Goal: Check status: Check status

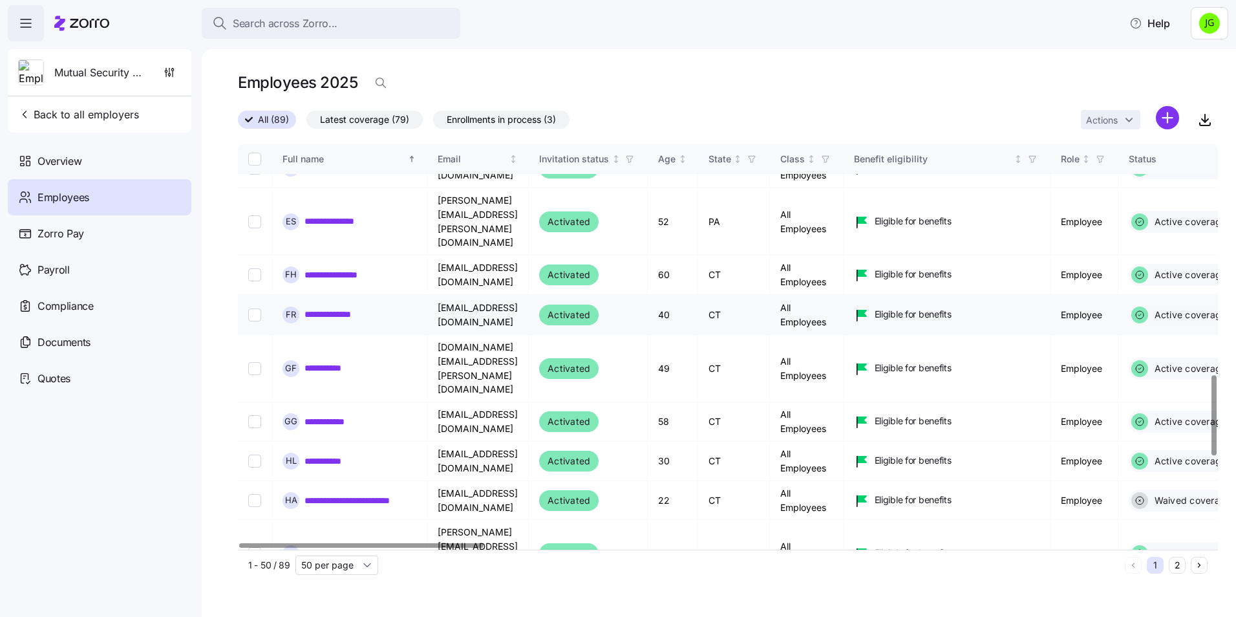
scroll to position [1164, 0]
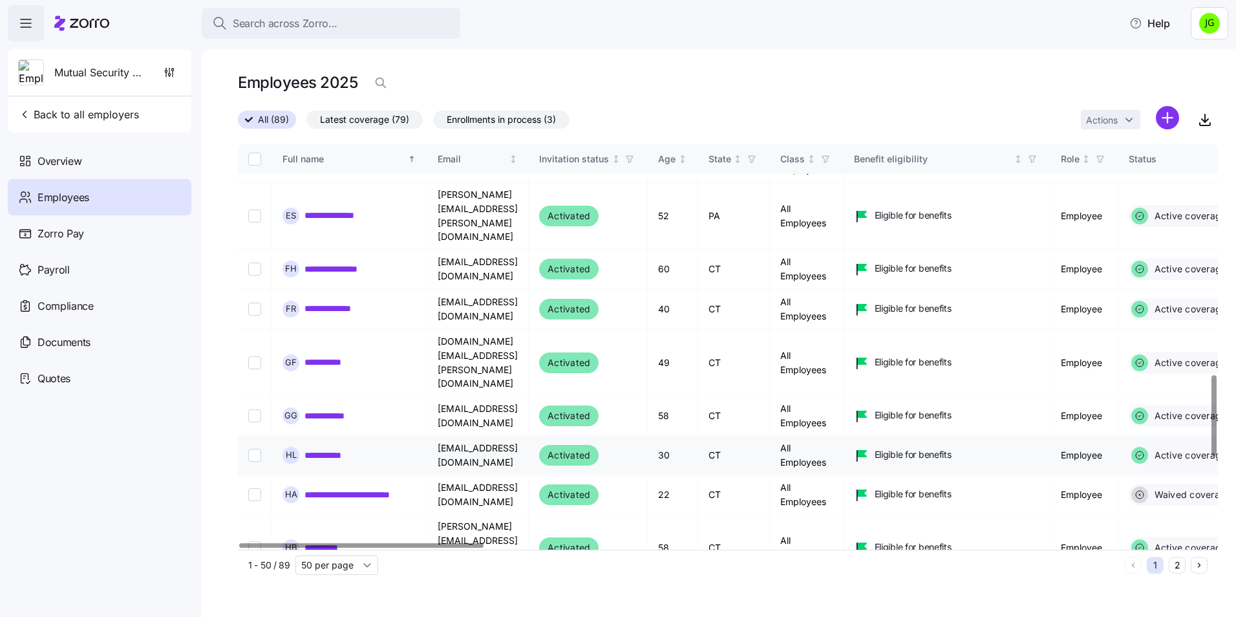
click at [342, 449] on link "**********" at bounding box center [327, 455] width 47 height 13
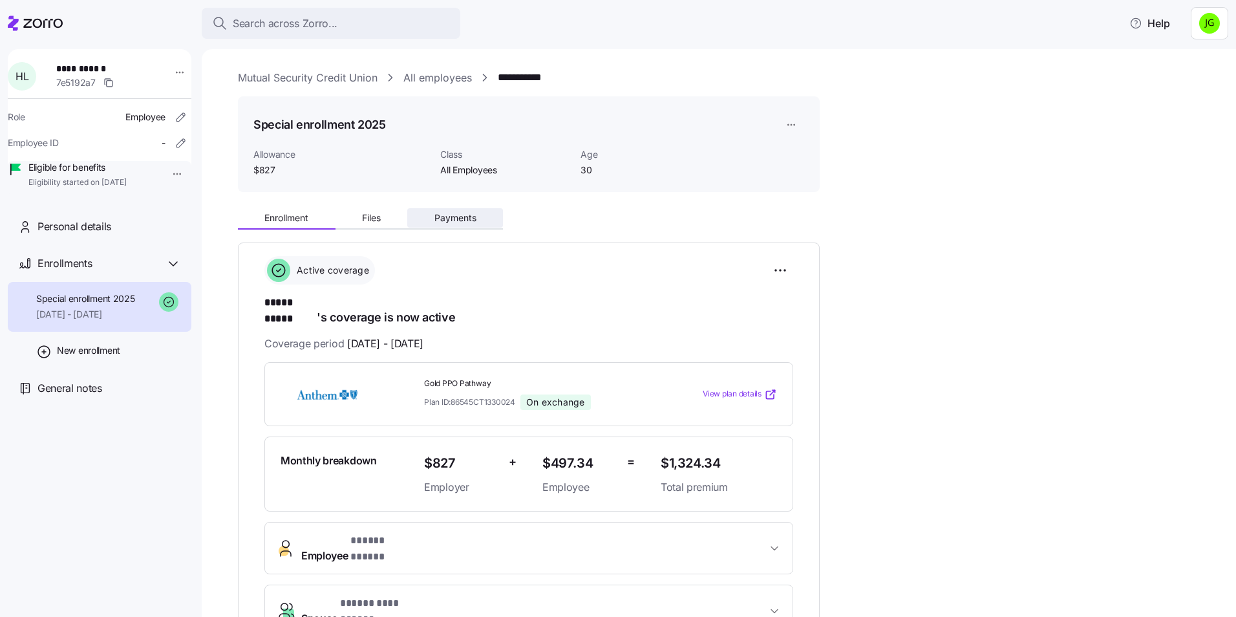
click at [474, 226] on button "Payments" at bounding box center [455, 217] width 96 height 19
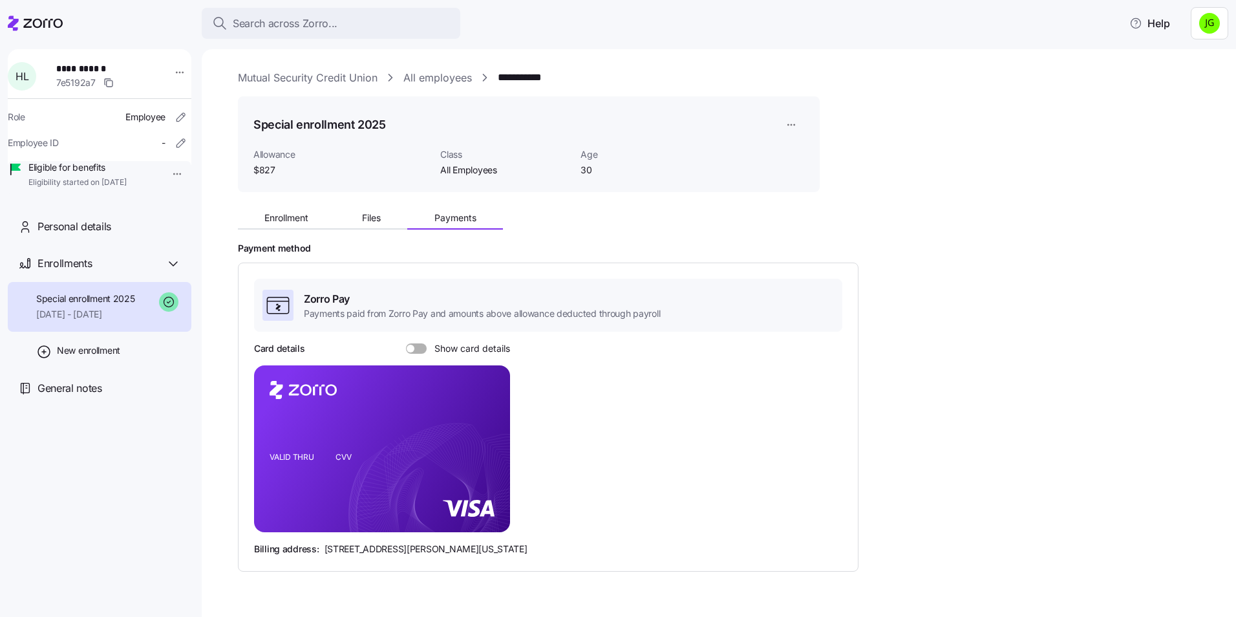
click at [454, 341] on div "Zorro Pay Payments paid from Zorro Pay and amounts above allowance deducted thr…" at bounding box center [548, 417] width 588 height 277
click at [425, 348] on span at bounding box center [420, 348] width 13 height 10
click at [406, 343] on input "Show card details" at bounding box center [406, 343] width 0 height 0
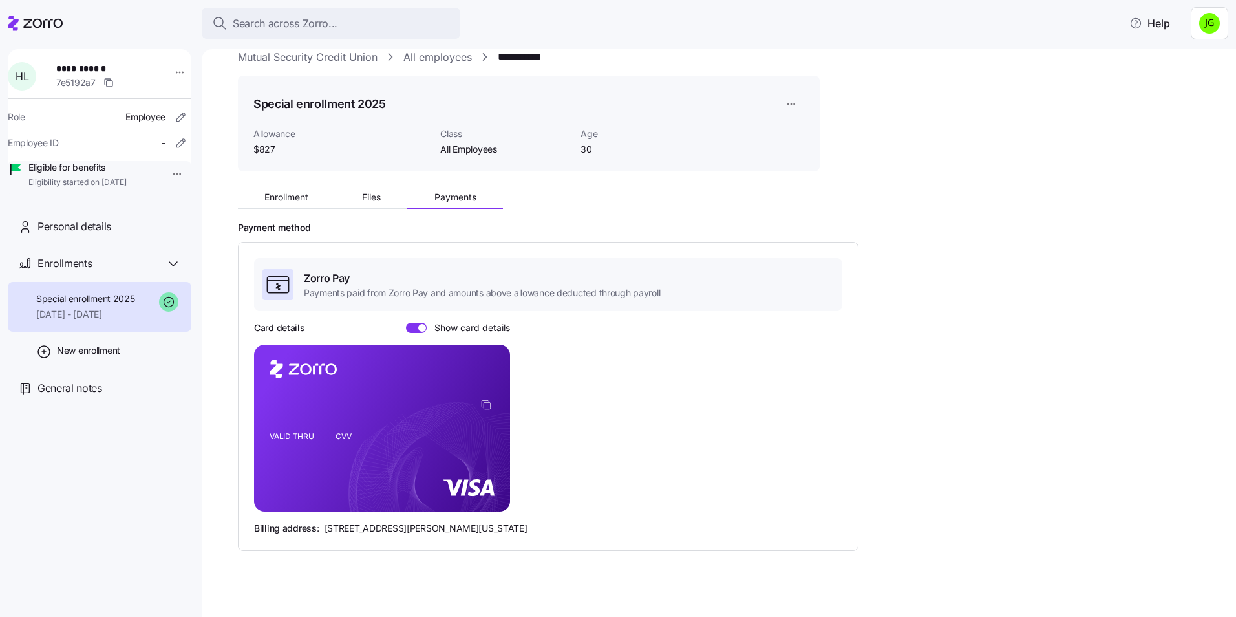
scroll to position [32, 0]
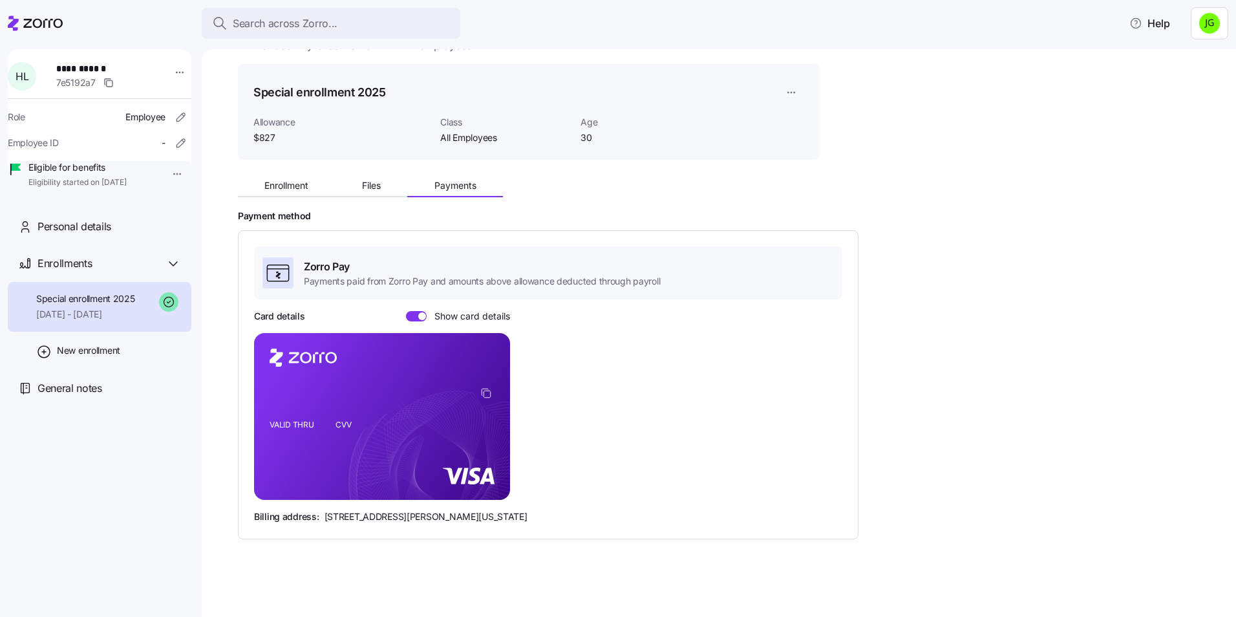
click at [936, 233] on div "Payment method Zorro Pay Payments paid from Zorro Pay and amounts above allowan…" at bounding box center [728, 374] width 980 height 329
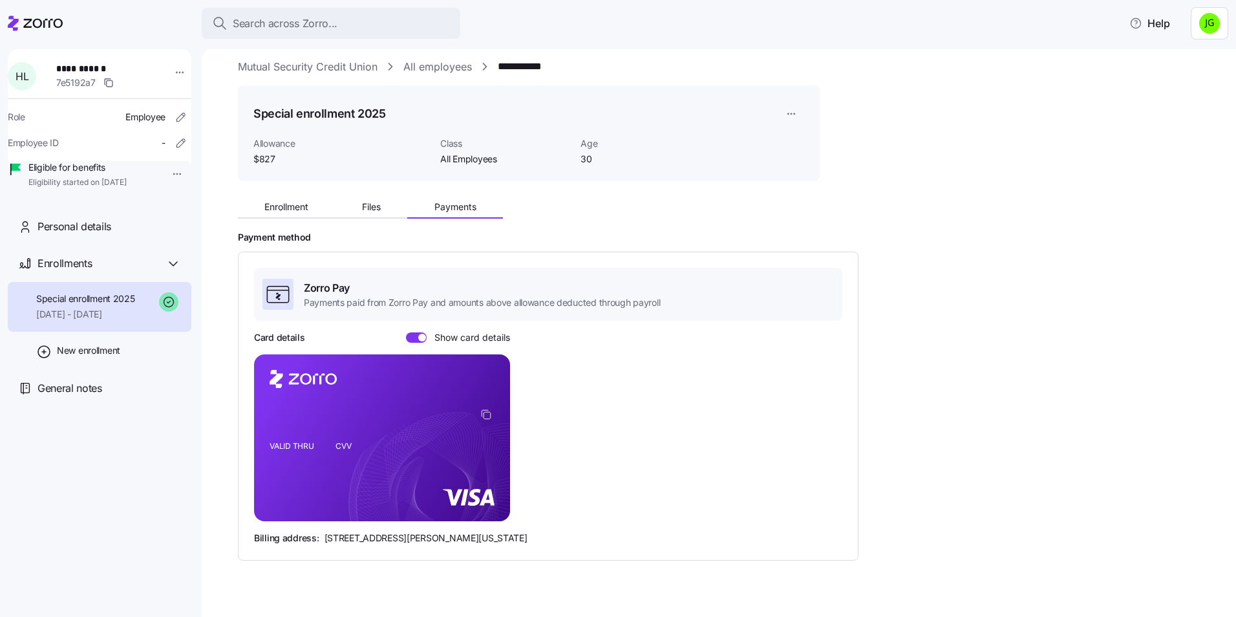
scroll to position [0, 0]
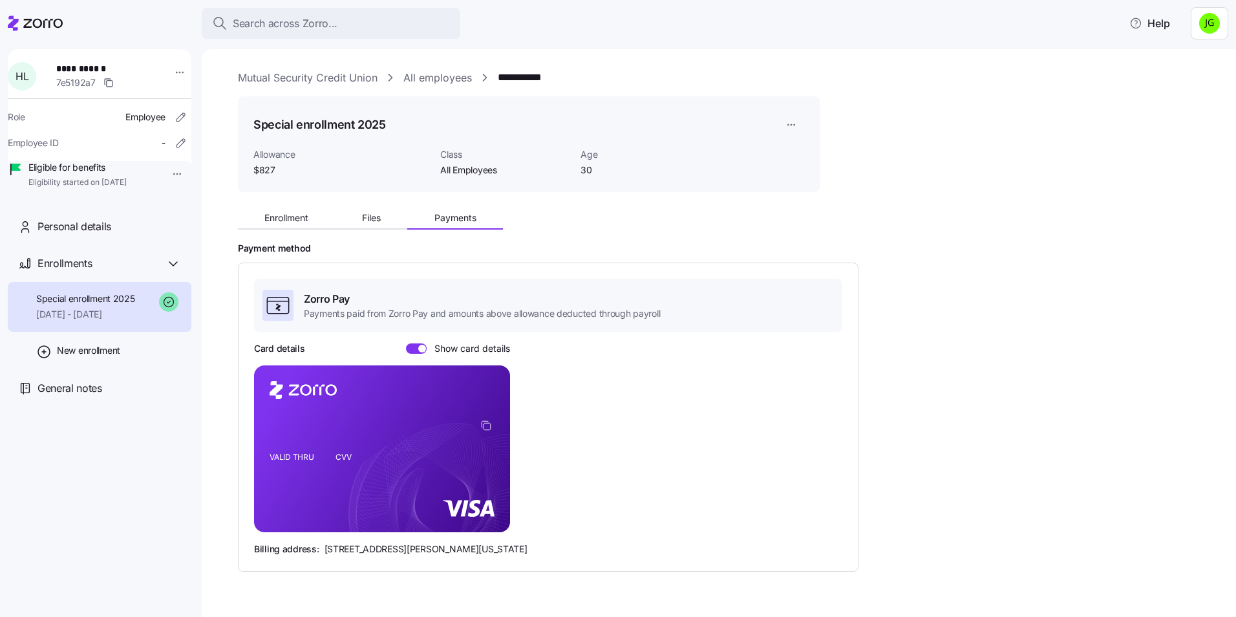
click at [966, 279] on div "Payment method Zorro Pay Payments paid from Zorro Pay and amounts above allowan…" at bounding box center [728, 406] width 980 height 329
